Goal: Find specific page/section: Find specific page/section

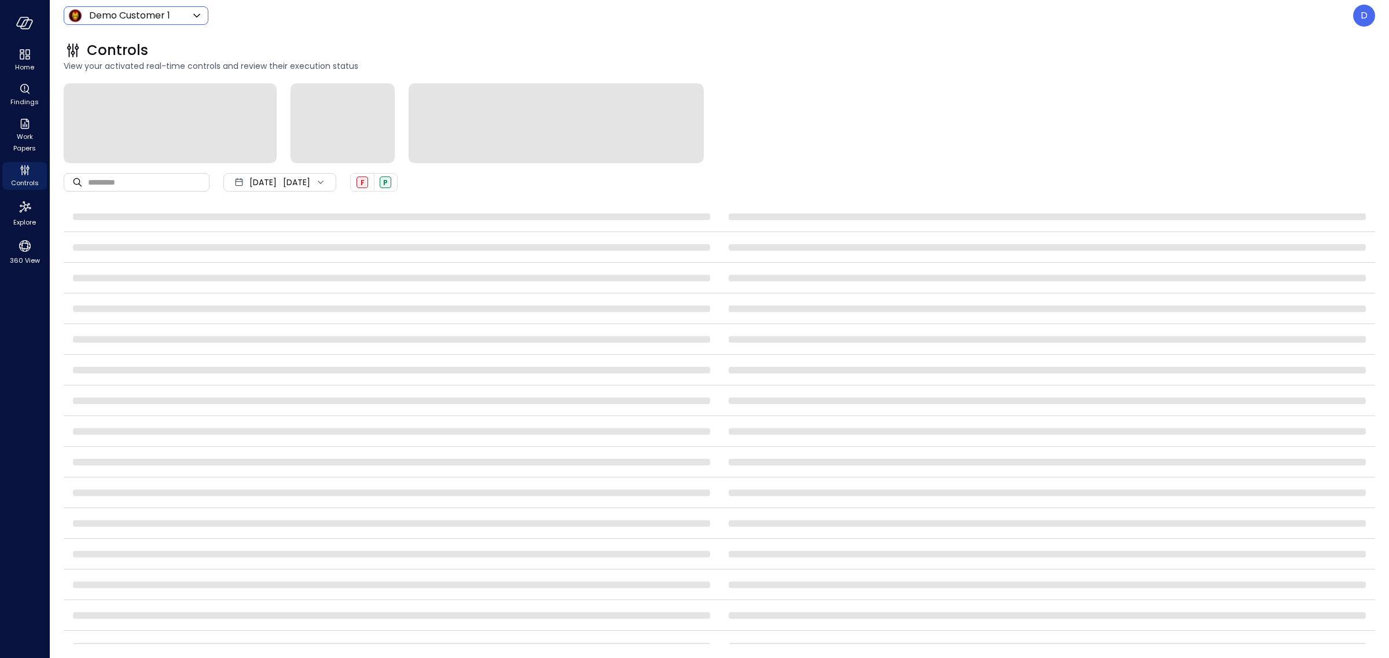
click at [140, 13] on body "Home Findings Work Papers Controls Explore 360 View Demo Customer 1 ***** ​ D C…" at bounding box center [694, 329] width 1389 height 658
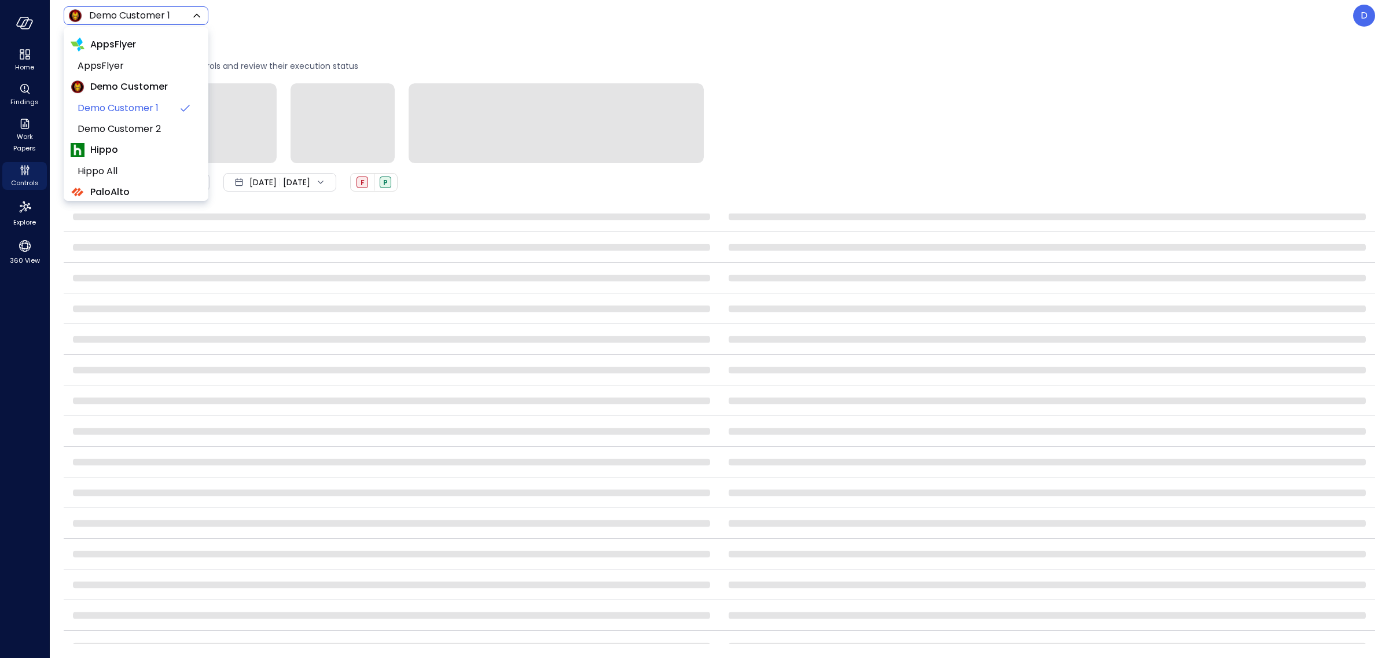
click at [13, 263] on div at bounding box center [694, 329] width 1389 height 658
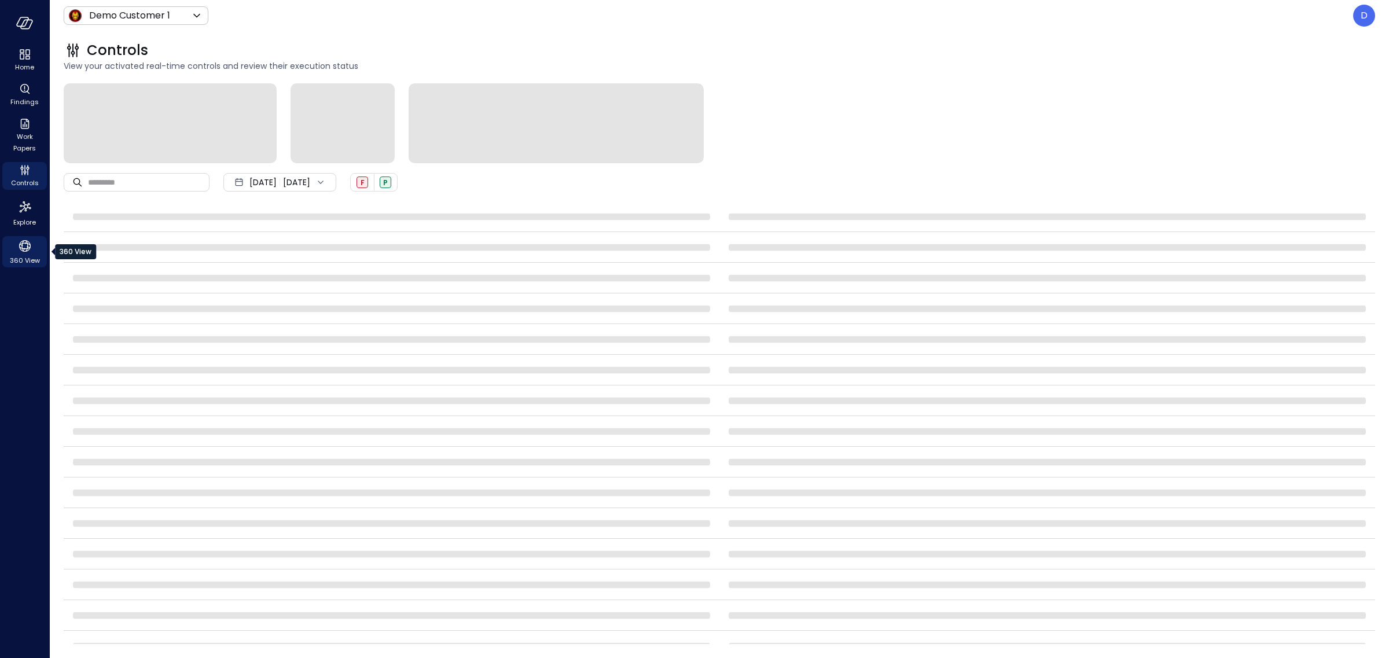
click at [24, 245] on icon "360 View" at bounding box center [24, 245] width 17 height 17
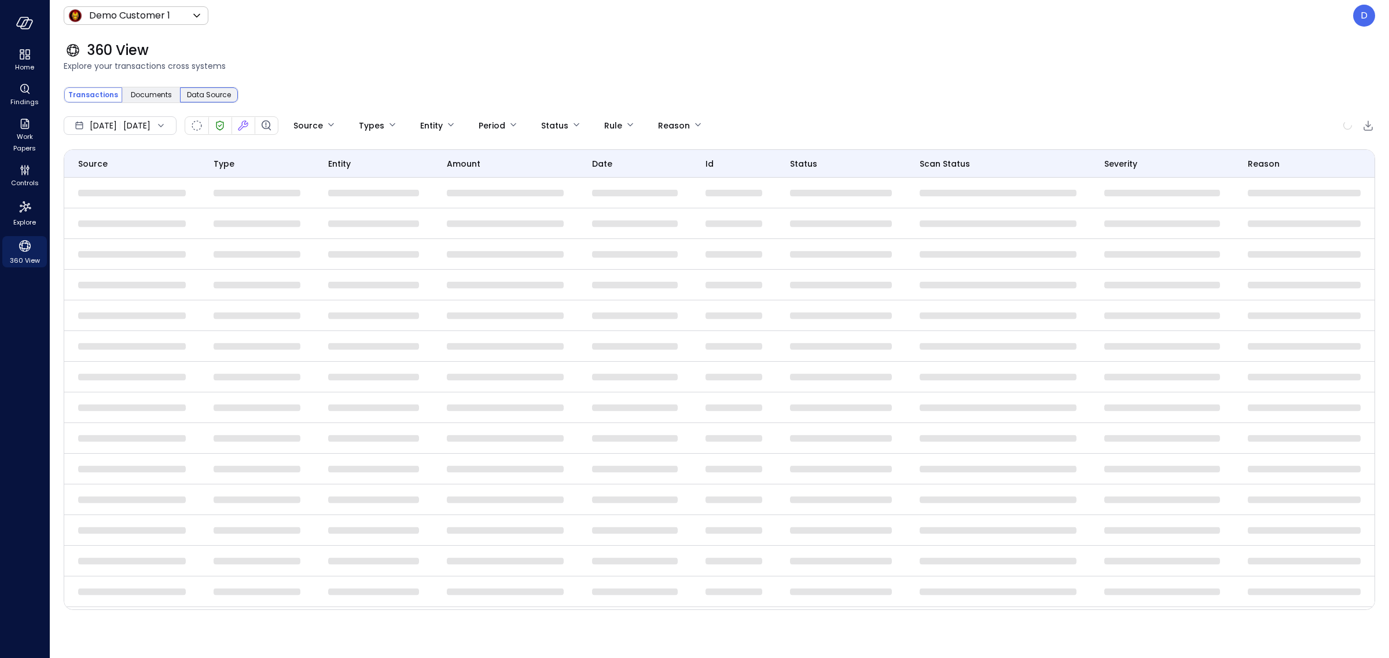
click at [222, 101] on div "Data Source" at bounding box center [209, 94] width 58 height 15
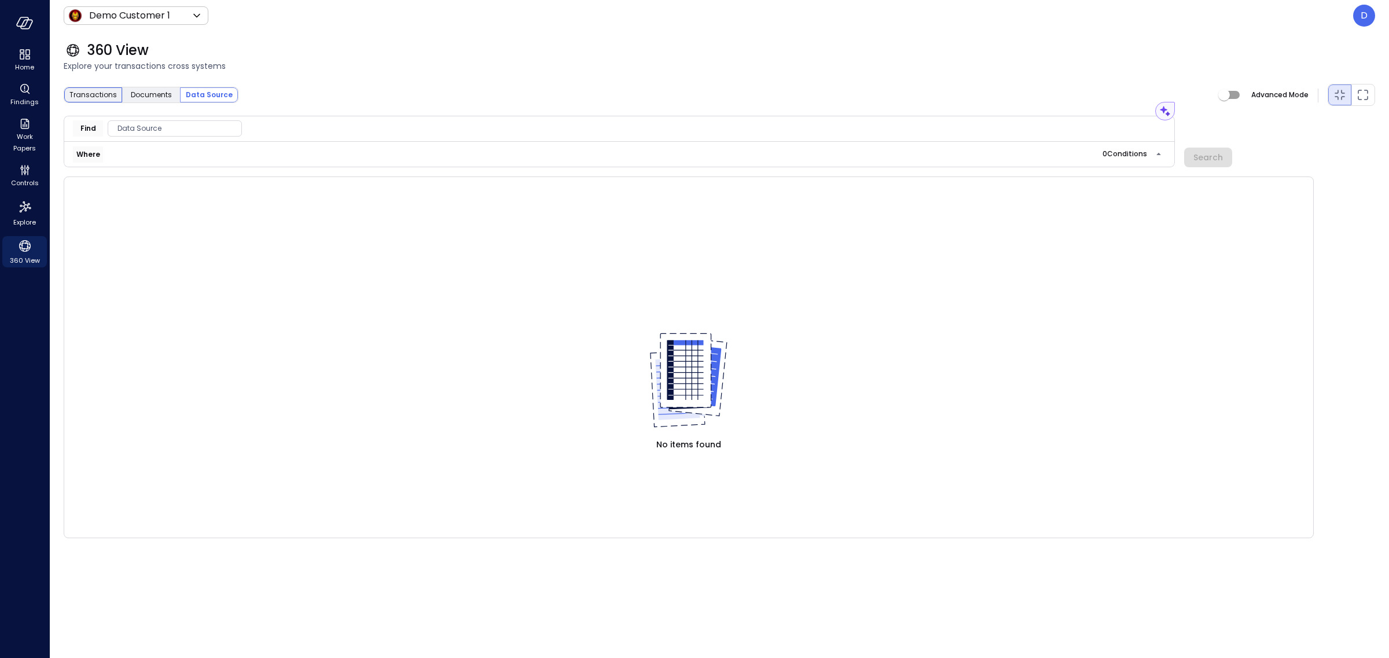
click at [91, 88] on div "Transactions" at bounding box center [93, 94] width 58 height 15
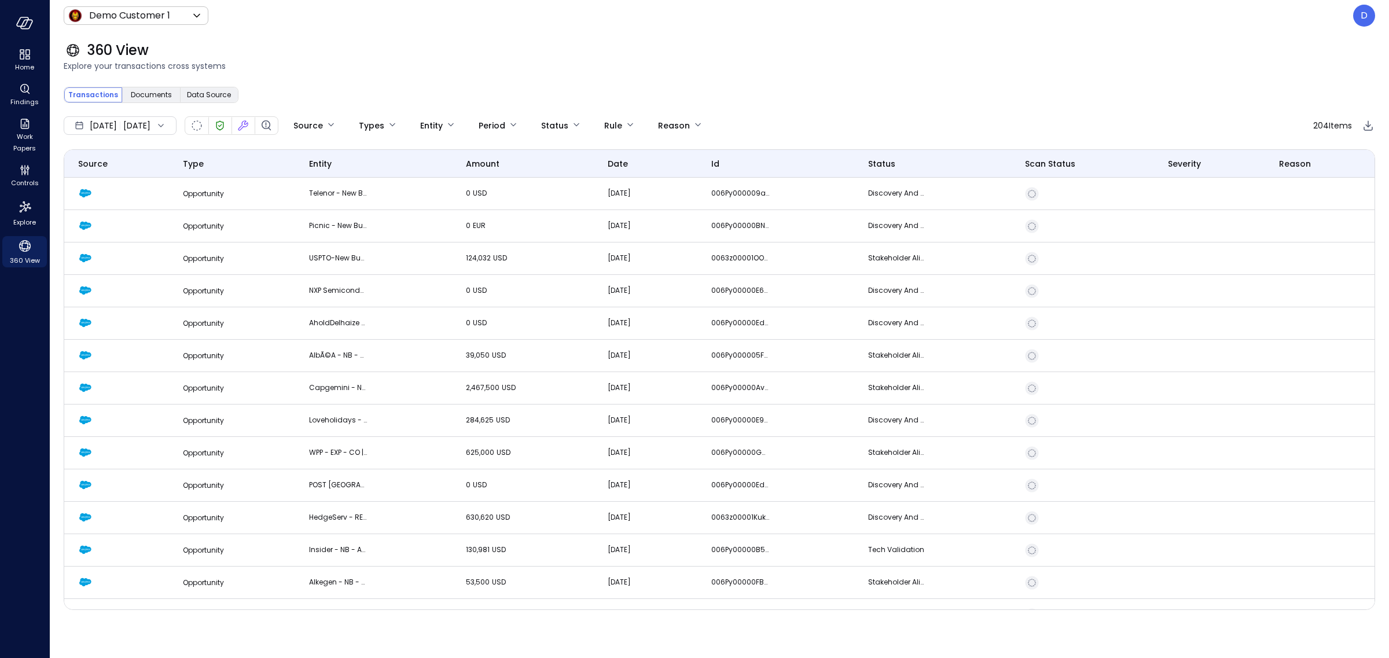
click at [91, 93] on span "Transactions" at bounding box center [93, 95] width 50 height 12
click at [206, 90] on span "Data Source" at bounding box center [209, 95] width 44 height 12
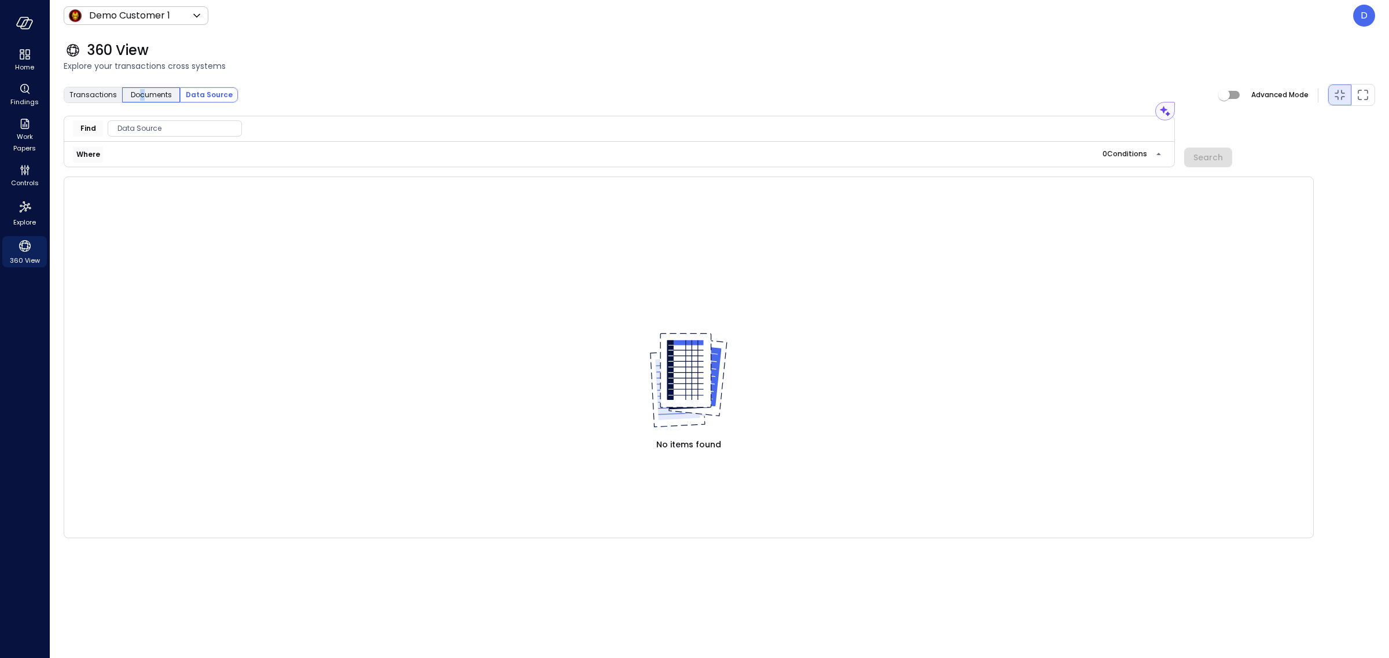
click at [141, 96] on span "Documents" at bounding box center [151, 95] width 41 height 12
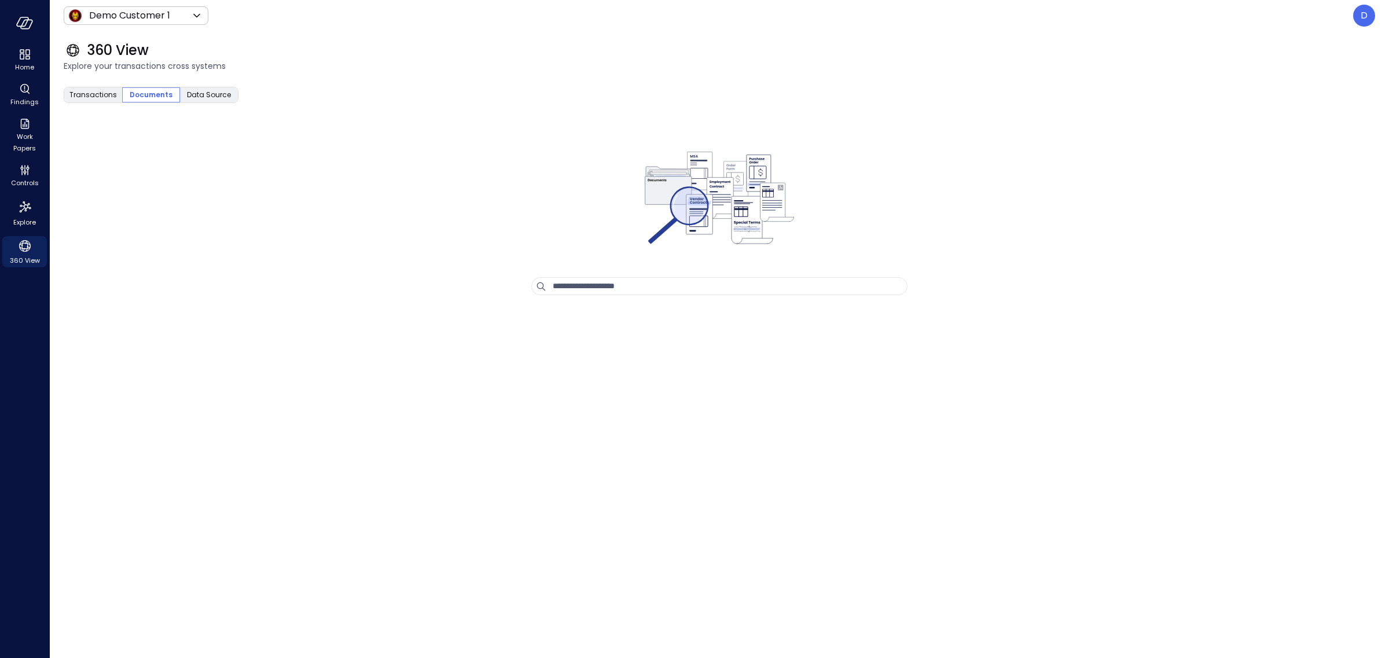
click at [165, 127] on div "Transactions Documents Data Source Assistant Find Data Source Where 0 Condition…" at bounding box center [720, 363] width 1312 height 561
click at [20, 59] on icon "Home" at bounding box center [25, 54] width 14 height 14
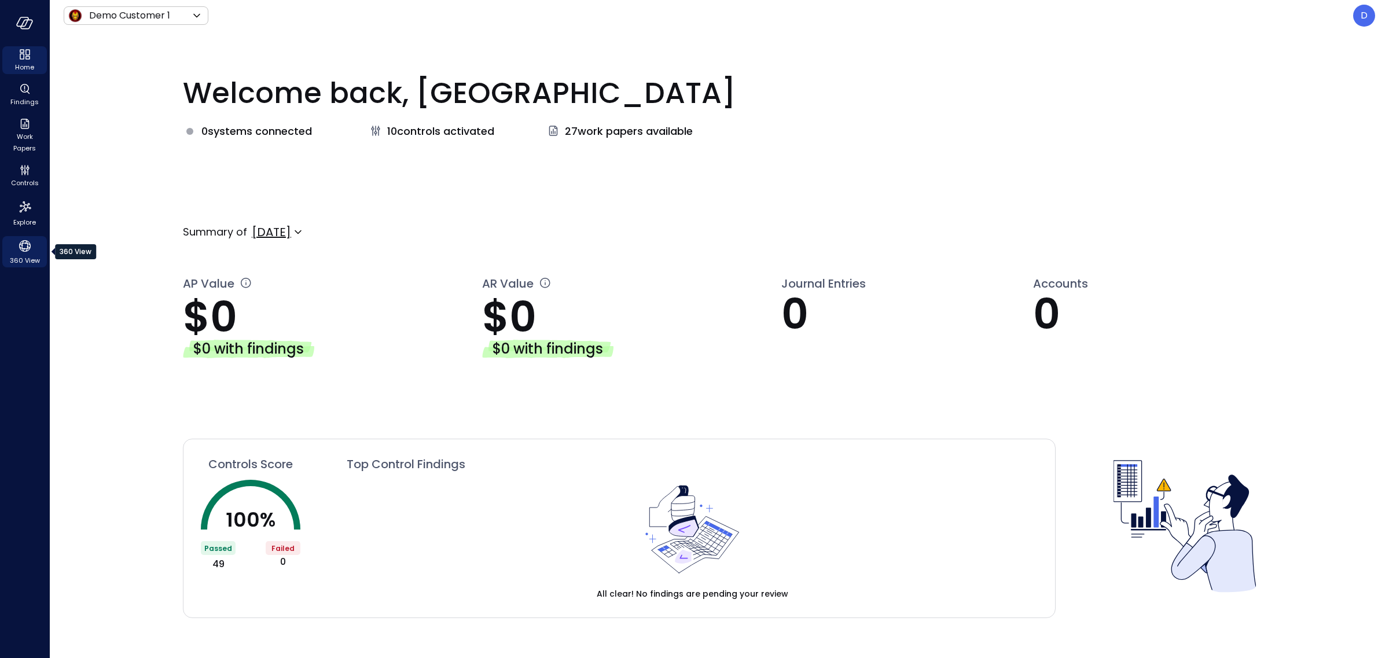
click at [17, 259] on span "360 View" at bounding box center [25, 261] width 30 height 12
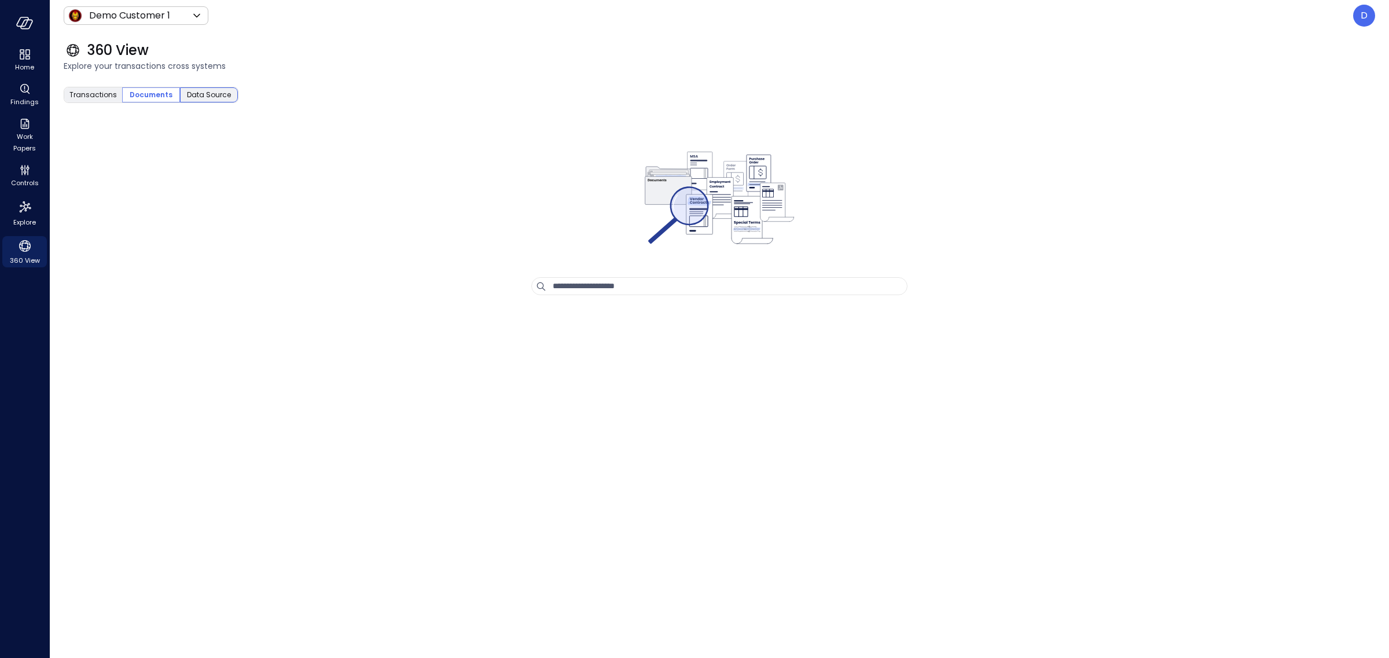
click at [219, 94] on span "Data Source" at bounding box center [209, 95] width 44 height 12
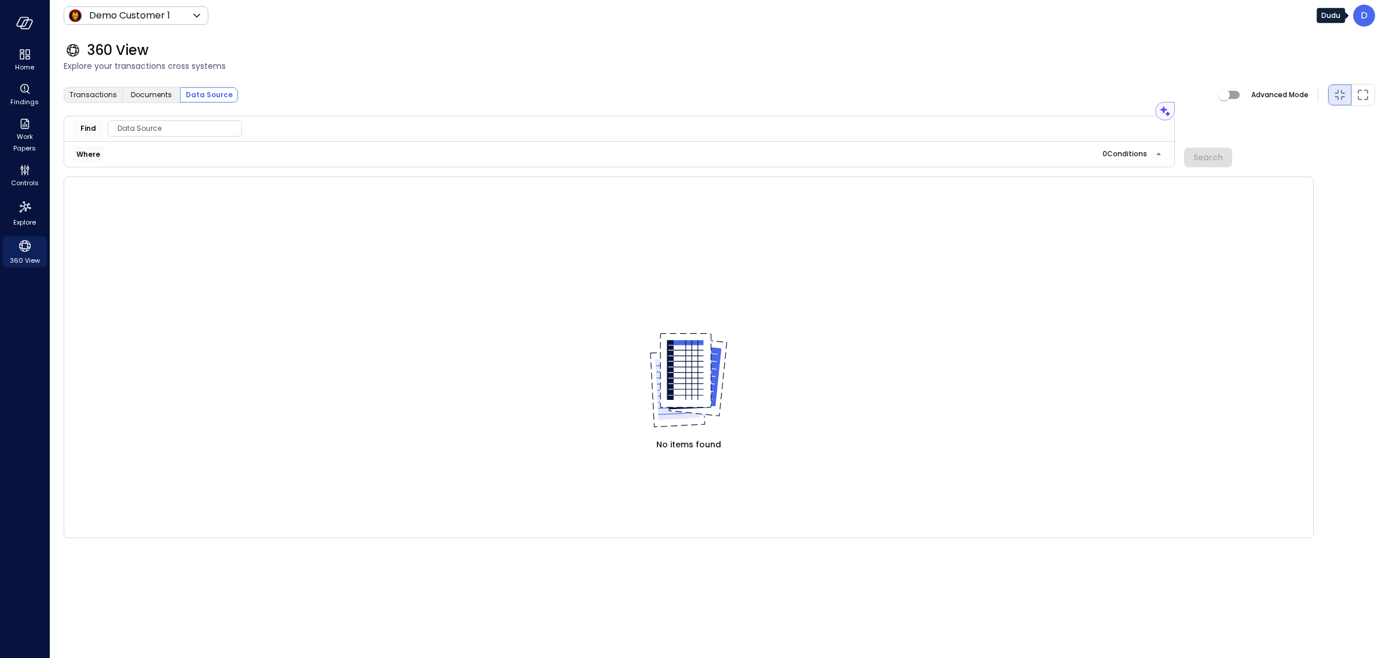
click at [1365, 16] on p "D" at bounding box center [1364, 16] width 7 height 14
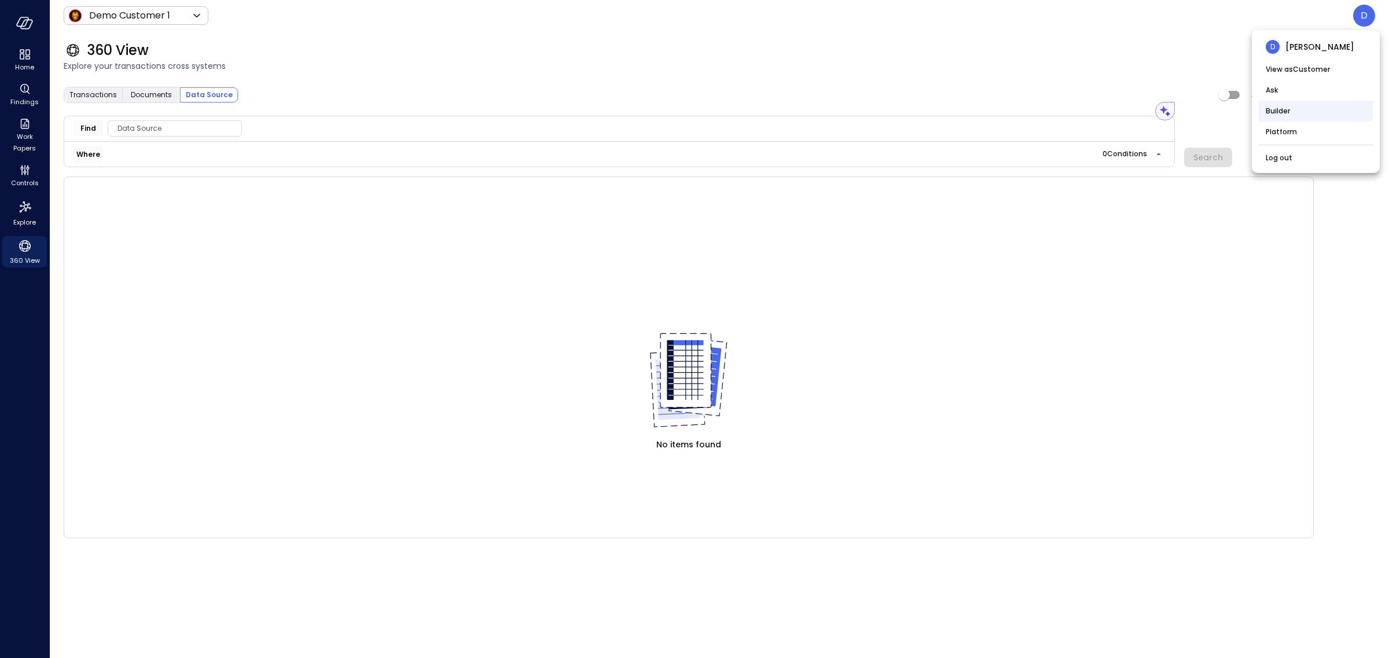
click at [1268, 112] on li "Builder" at bounding box center [1316, 111] width 114 height 21
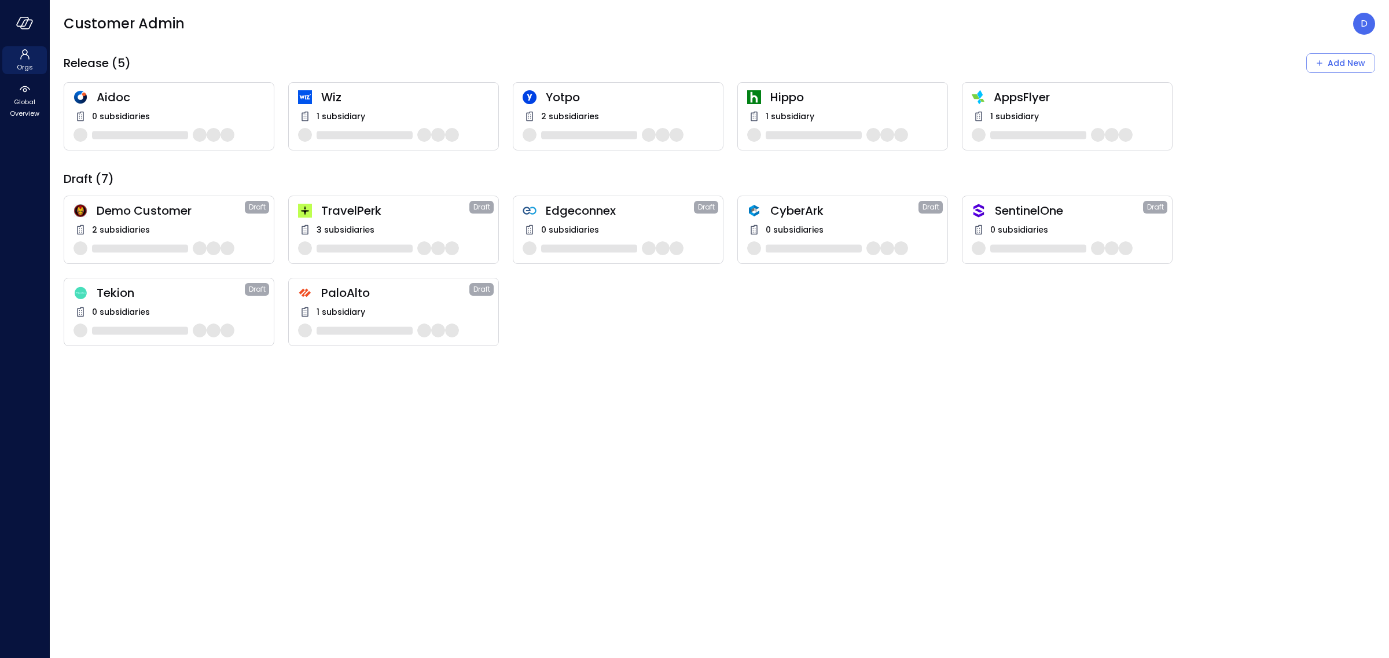
click at [316, 65] on div "Release (5) Add New" at bounding box center [720, 63] width 1312 height 20
click at [333, 102] on span "Wiz" at bounding box center [405, 97] width 168 height 15
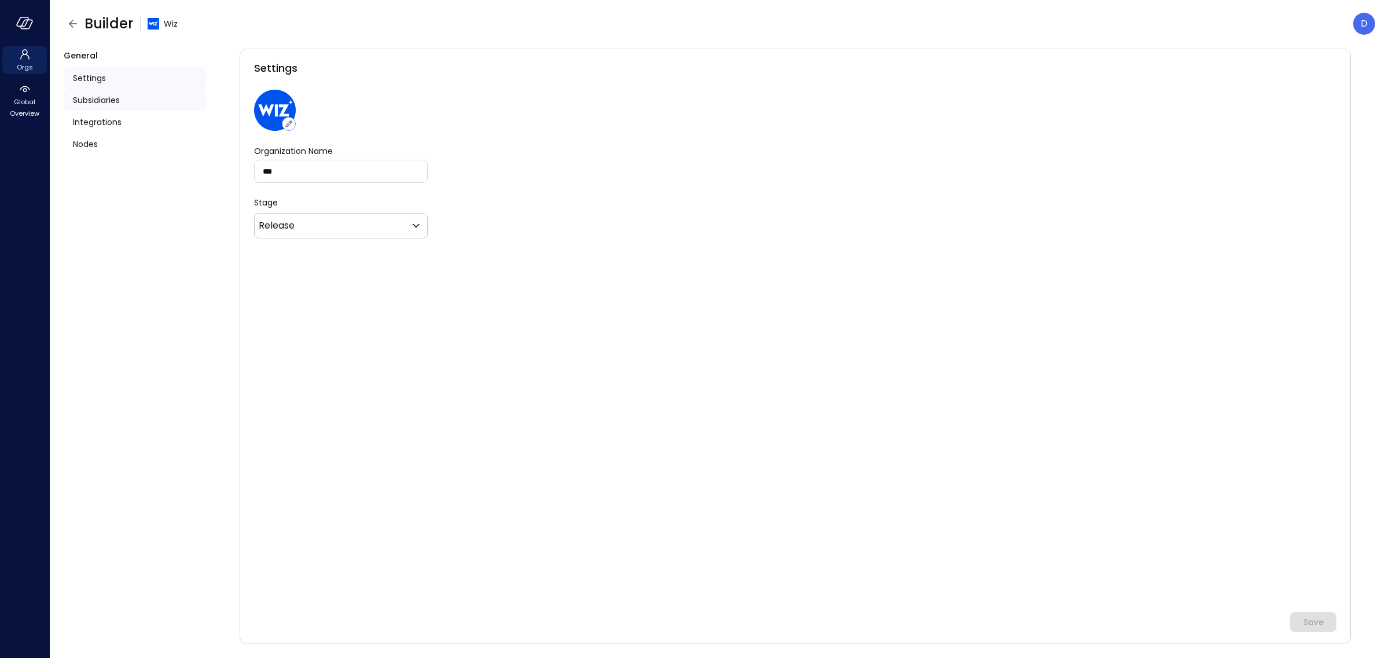
click at [89, 106] on div "Subsidiaries" at bounding box center [135, 100] width 142 height 22
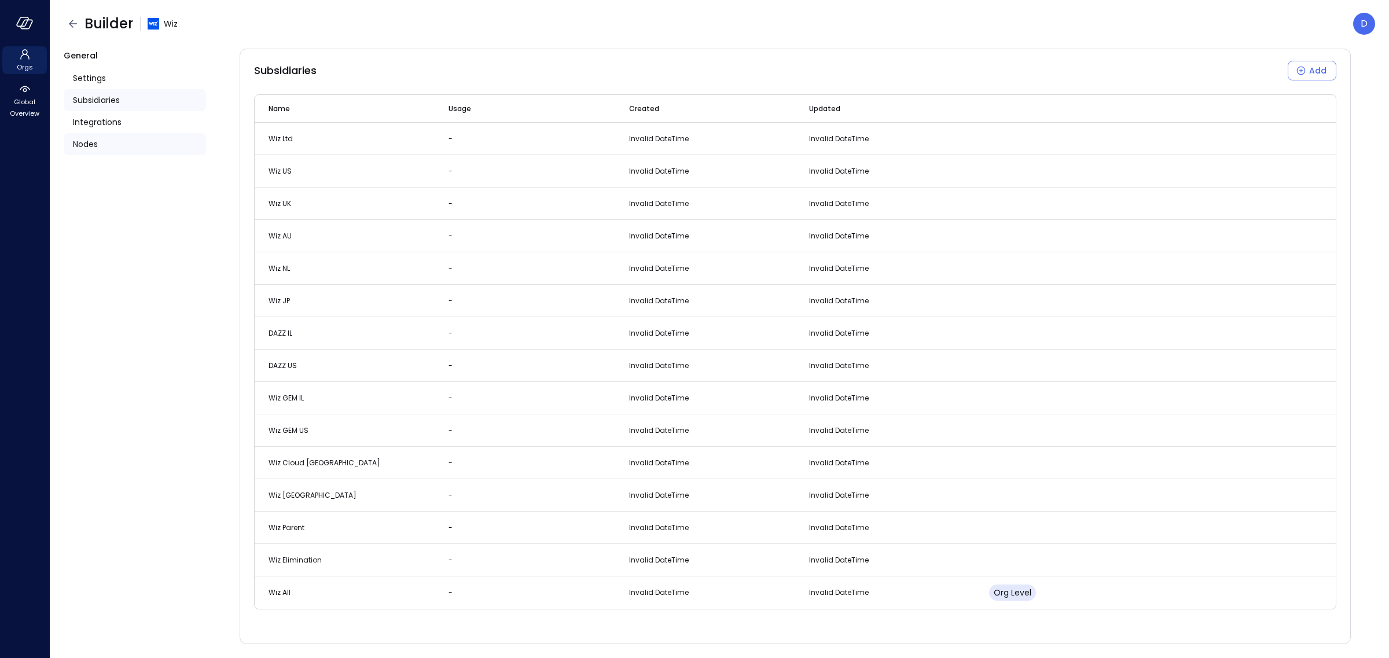
click at [96, 138] on span "Nodes" at bounding box center [85, 144] width 25 height 13
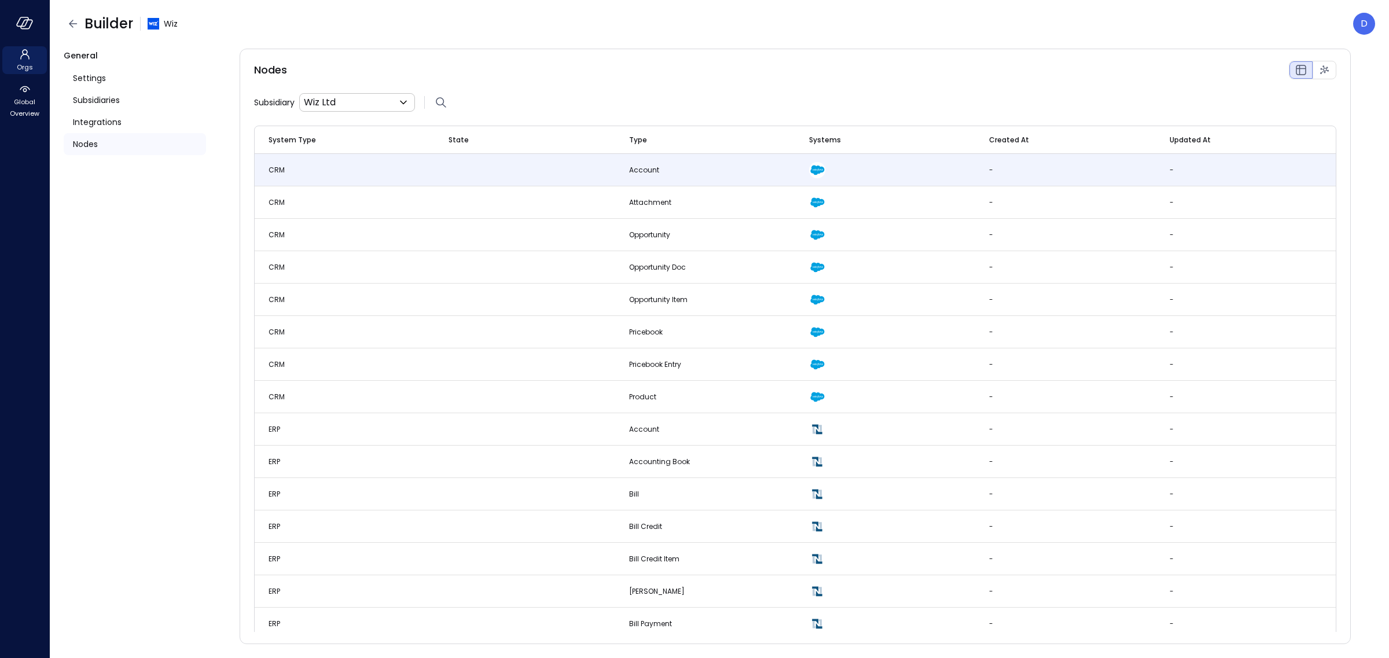
click at [361, 168] on td "CRM" at bounding box center [345, 170] width 180 height 32
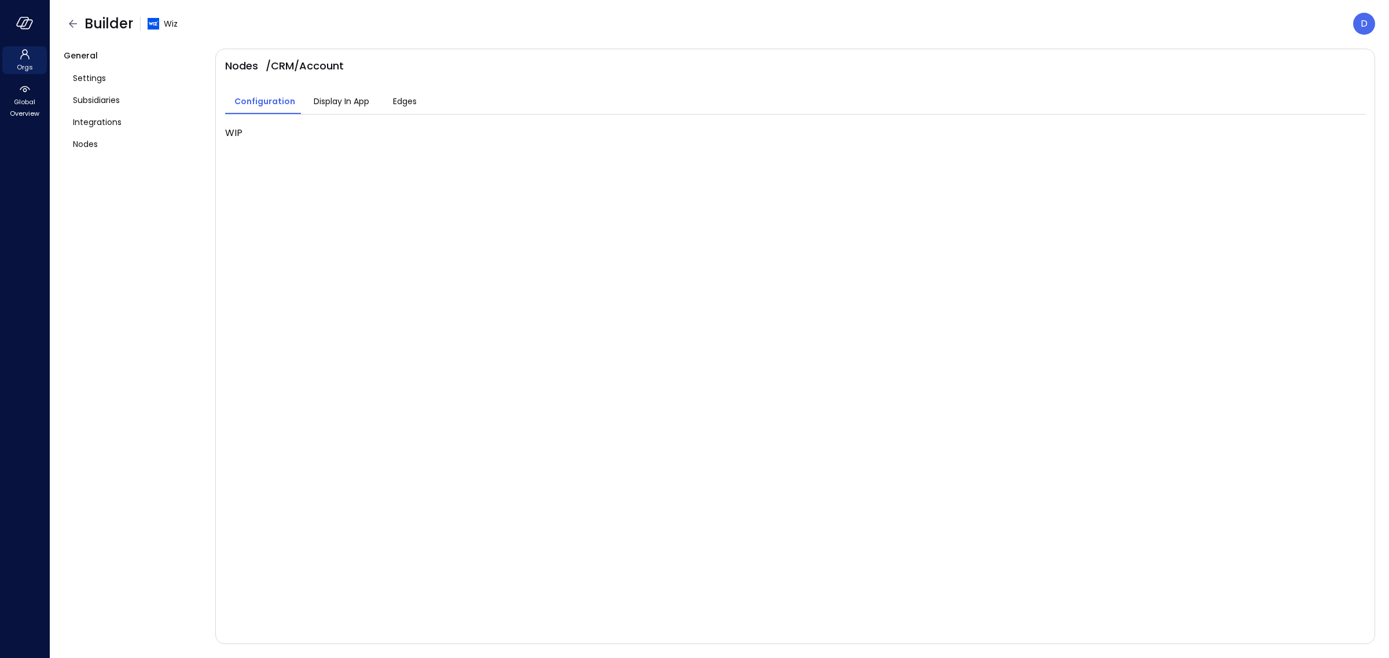
click at [484, 21] on div "Builder Wiz D" at bounding box center [720, 24] width 1312 height 22
click at [101, 232] on div "General Settings Subsidiaries Integrations Nodes" at bounding box center [135, 347] width 142 height 596
